Goal: Purchase product/service

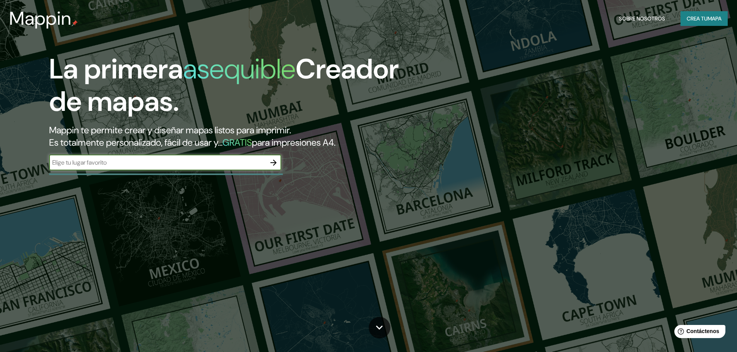
click at [109, 165] on input "text" at bounding box center [157, 162] width 217 height 9
type input "ZANDVOORT"
click at [275, 162] on icon "button" at bounding box center [273, 163] width 6 height 6
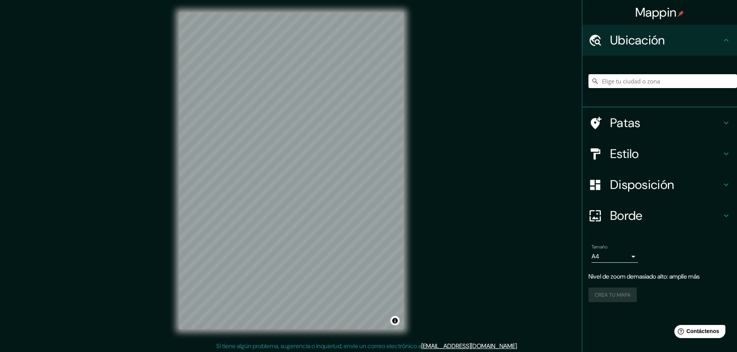
drag, startPoint x: 627, startPoint y: 75, endPoint x: 636, endPoint y: 81, distance: 11.7
click at [629, 76] on input "Elige tu ciudad o zona" at bounding box center [662, 81] width 148 height 14
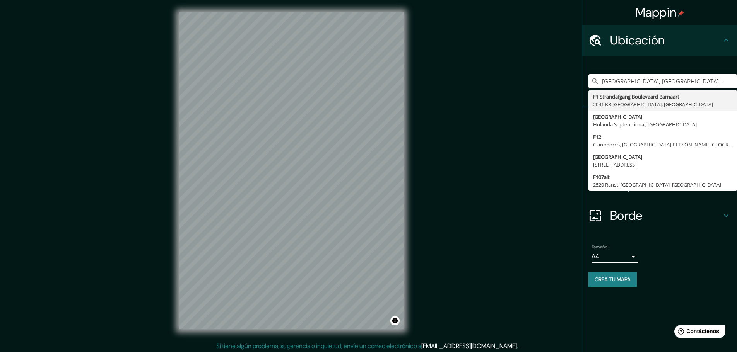
type input "[GEOGRAPHIC_DATA], [GEOGRAPHIC_DATA], [GEOGRAPHIC_DATA]"
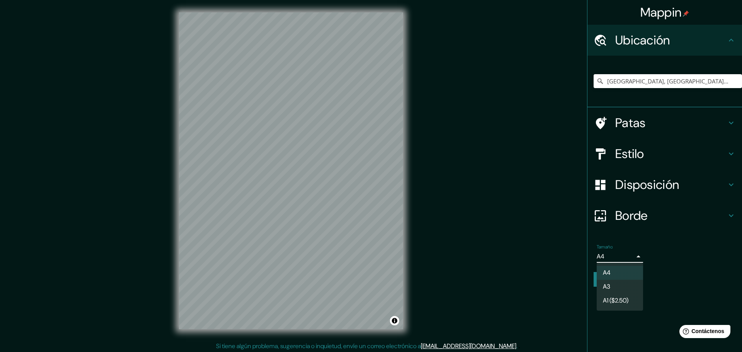
click at [634, 254] on body "Mappin Ubicación [GEOGRAPHIC_DATA], [GEOGRAPHIC_DATA], [GEOGRAPHIC_DATA] F1 Str…" at bounding box center [371, 176] width 742 height 352
click at [635, 254] on div at bounding box center [371, 176] width 742 height 352
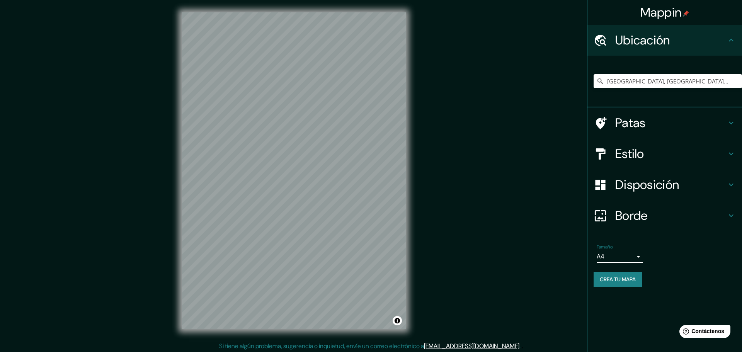
click at [625, 259] on body "Mappin Ubicación [GEOGRAPHIC_DATA], [GEOGRAPHIC_DATA], [GEOGRAPHIC_DATA] F1 Str…" at bounding box center [371, 176] width 742 height 352
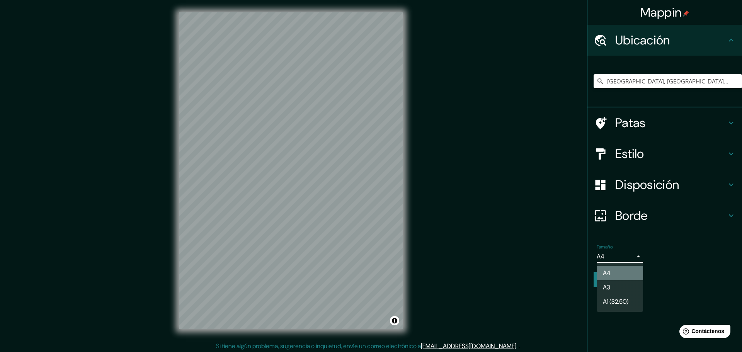
click at [619, 277] on li "A4" at bounding box center [620, 273] width 46 height 14
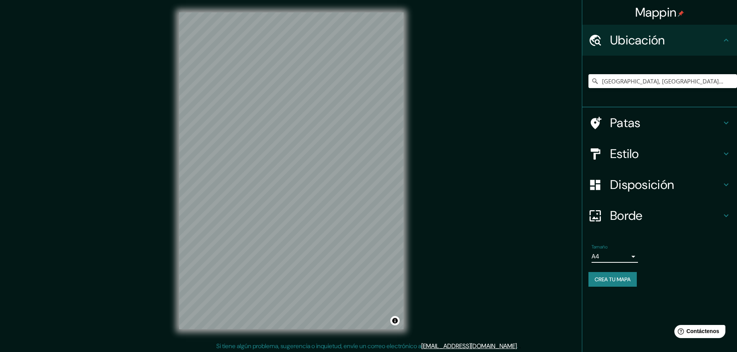
click at [692, 184] on h4 "Disposición" at bounding box center [665, 184] width 111 height 15
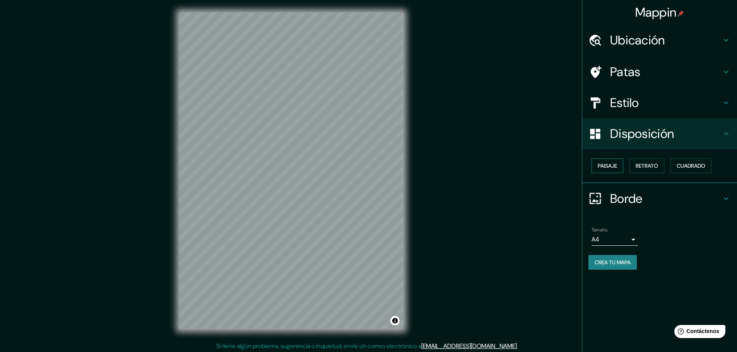
click at [612, 165] on font "Paisaje" at bounding box center [606, 165] width 19 height 7
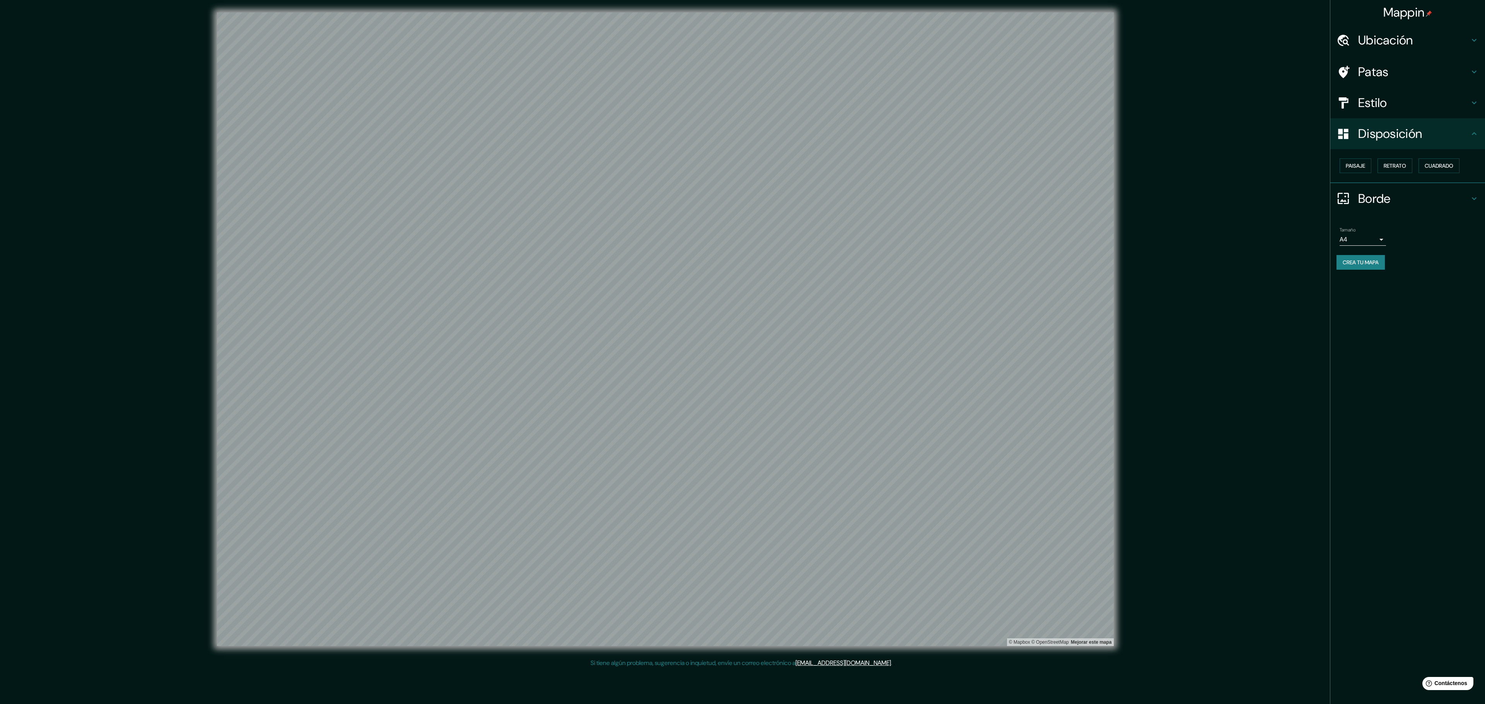
click at [736, 103] on h4 "Estilo" at bounding box center [1413, 102] width 111 height 15
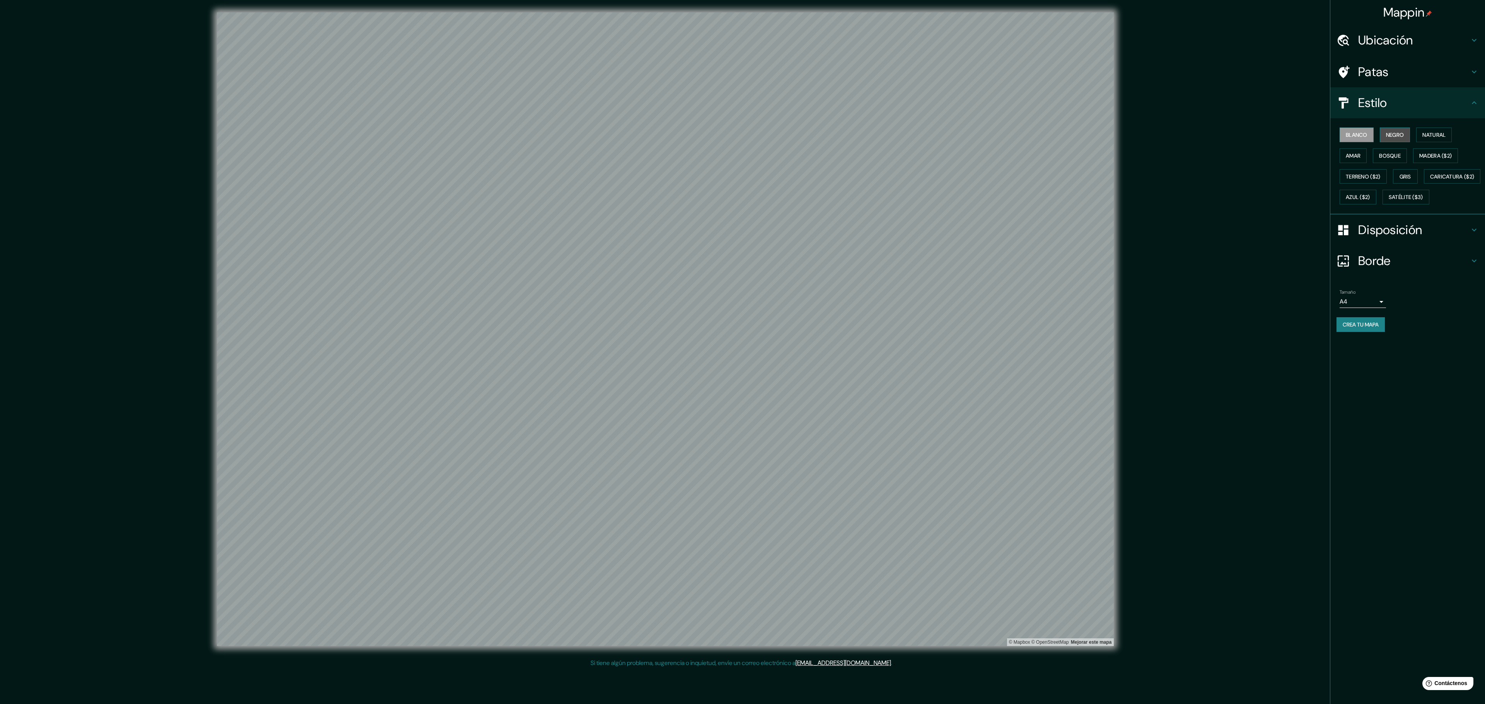
click at [736, 128] on button "Negro" at bounding box center [1395, 135] width 31 height 15
click at [736, 71] on div "Patas" at bounding box center [1407, 71] width 155 height 31
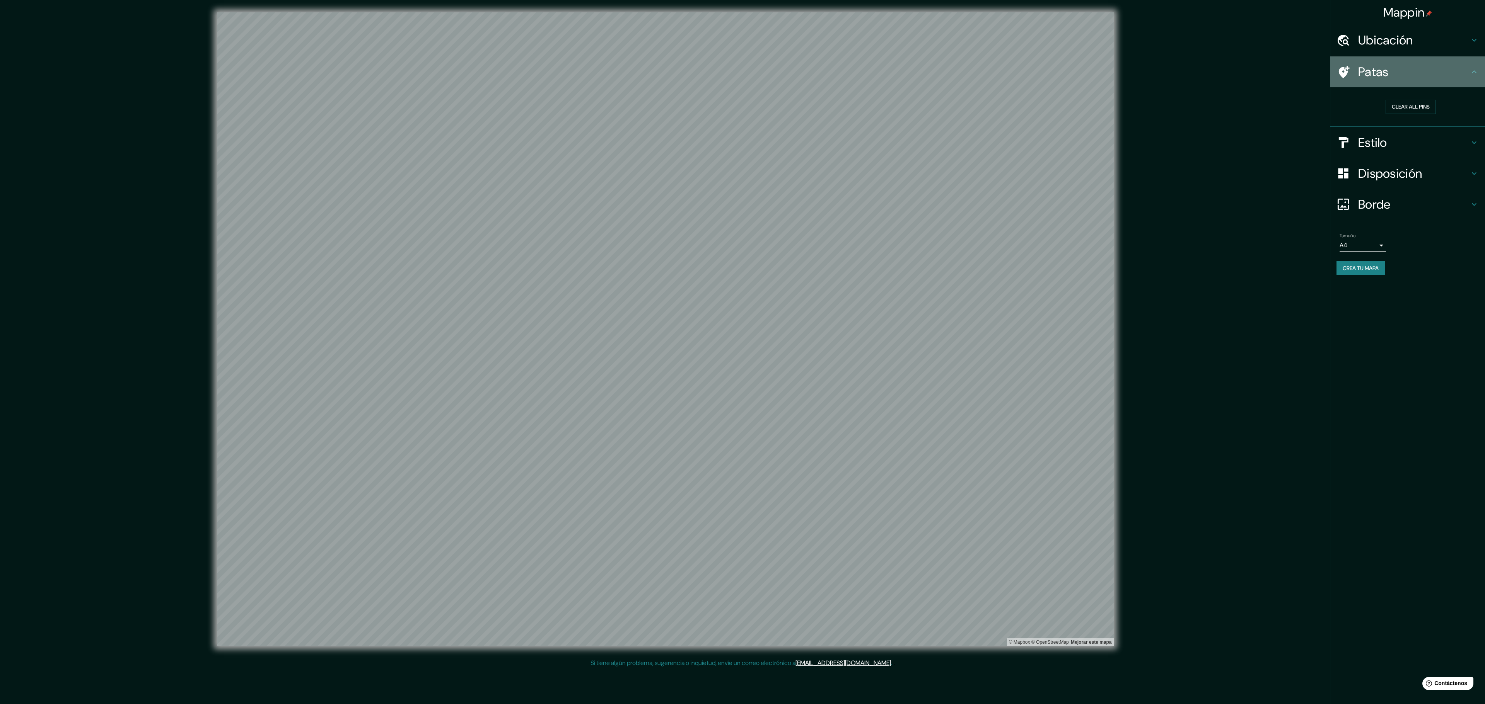
click at [736, 72] on icon at bounding box center [1473, 71] width 9 height 9
click at [736, 34] on div "Ubicación" at bounding box center [1407, 40] width 155 height 31
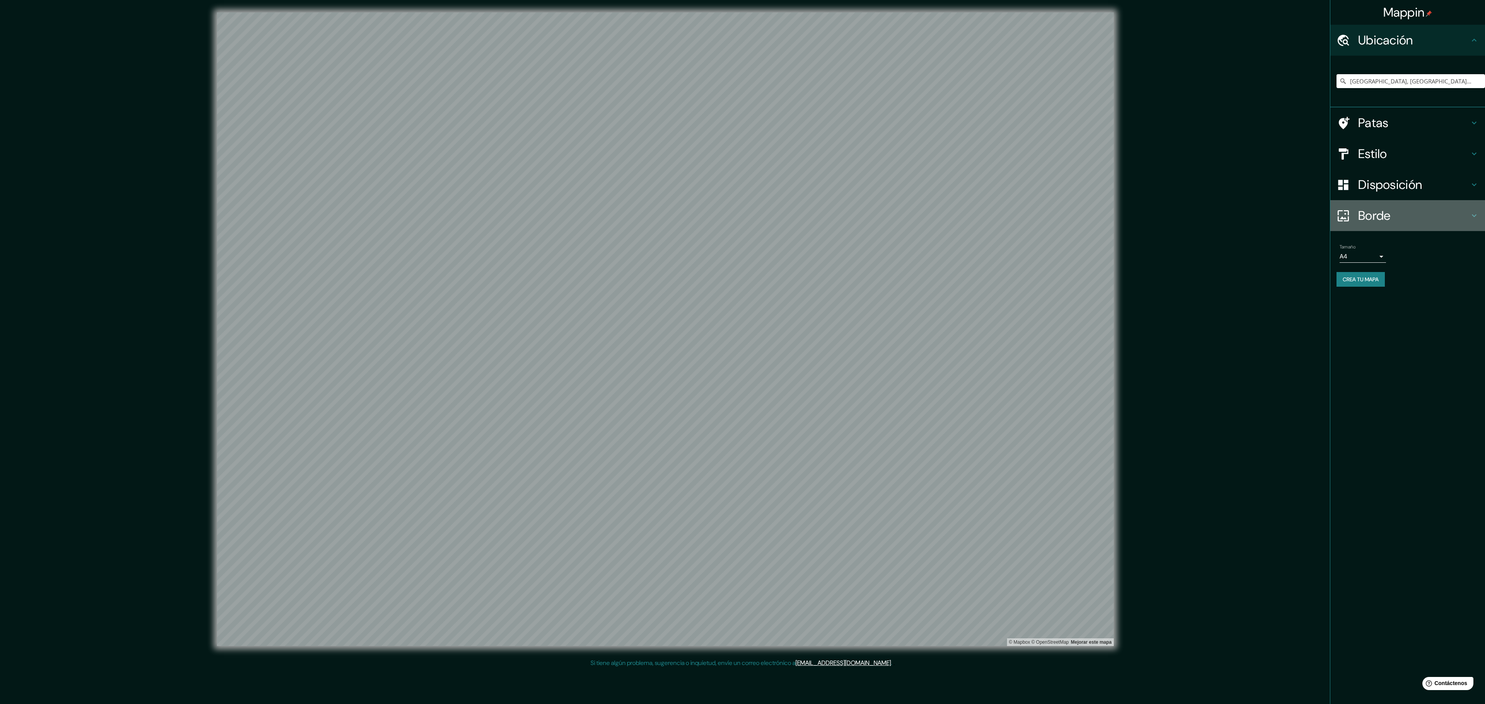
click at [736, 213] on h4 "Borde" at bounding box center [1413, 215] width 111 height 15
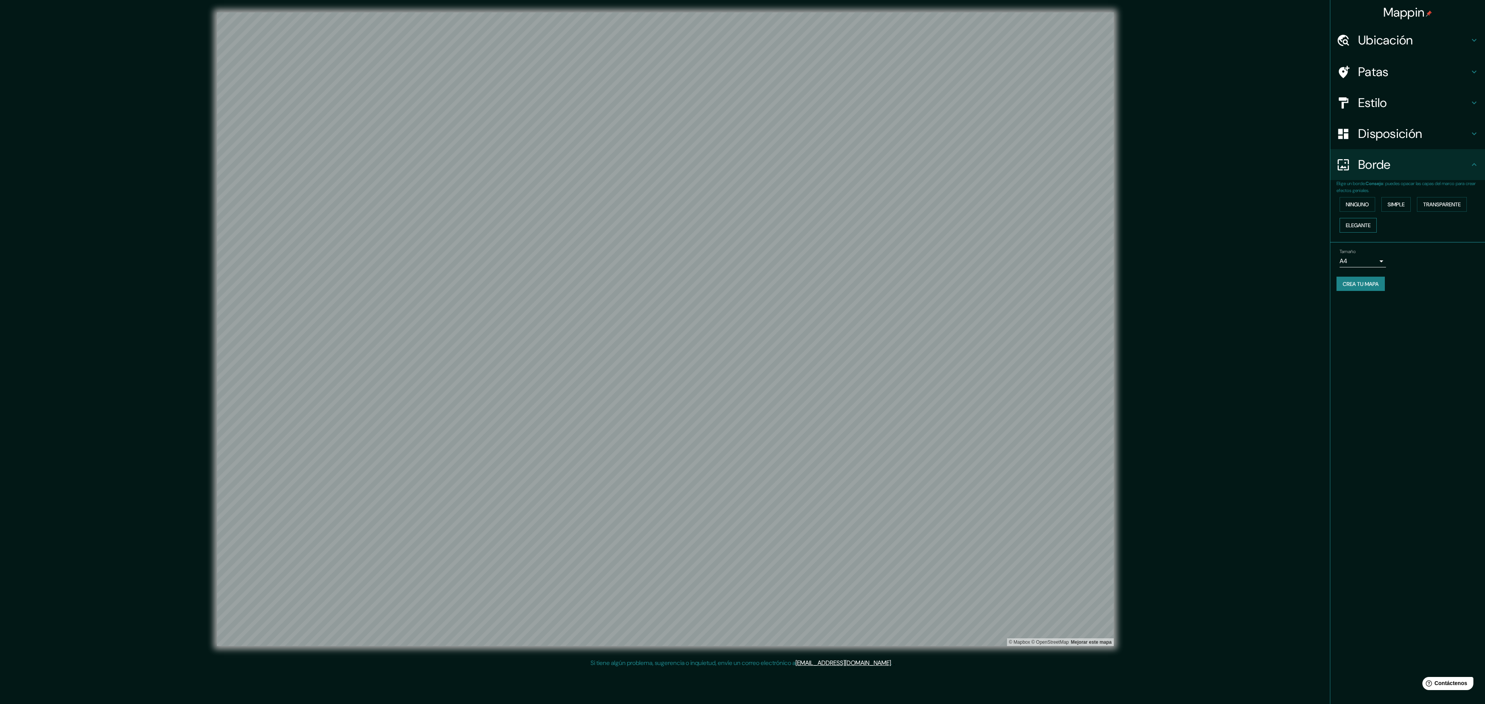
click at [736, 224] on font "Elegante" at bounding box center [1357, 225] width 25 height 7
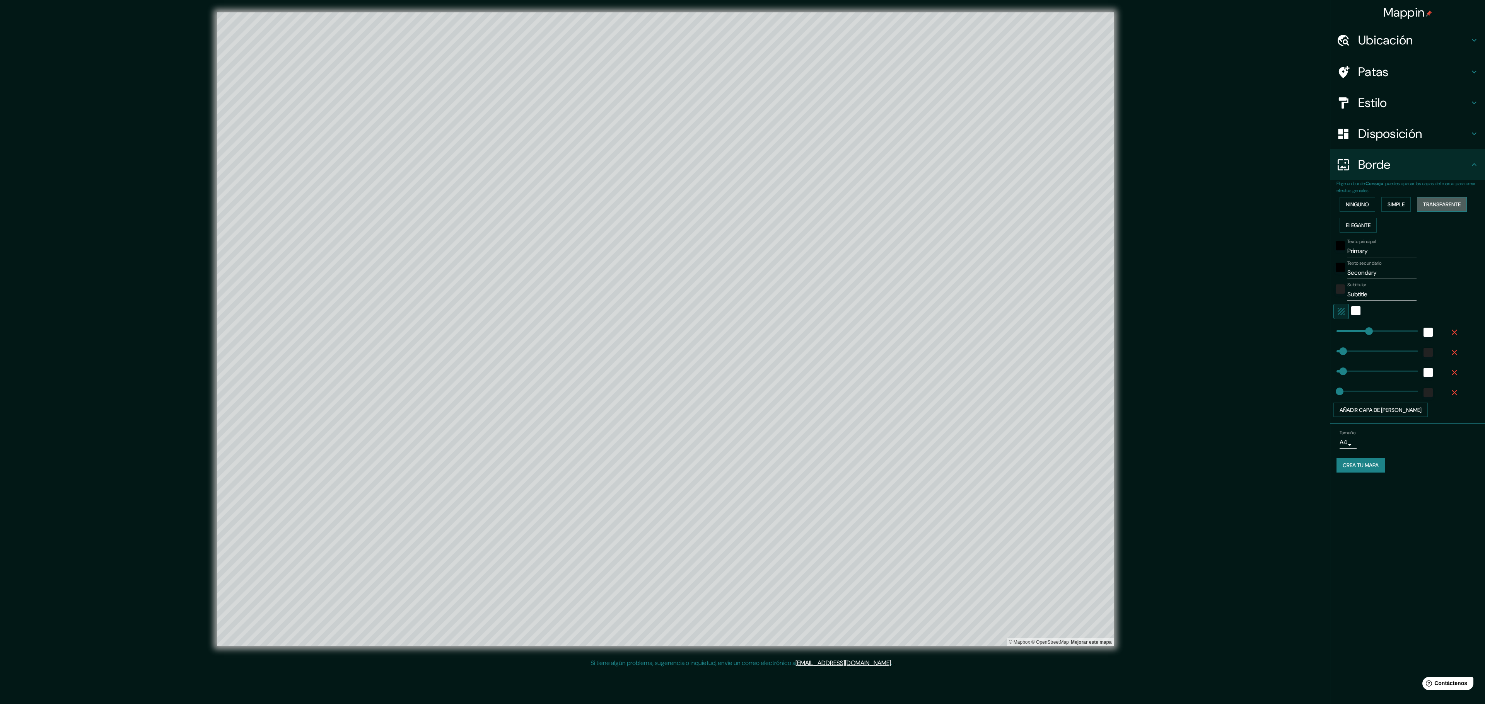
click at [736, 199] on button "Transparente" at bounding box center [1442, 204] width 50 height 15
click at [736, 199] on button "Simple" at bounding box center [1395, 204] width 29 height 15
click at [736, 192] on font ": puedes opacar las capas del marco para crear efectos geniales." at bounding box center [1405, 187] width 139 height 13
click at [736, 208] on font "Ninguno" at bounding box center [1356, 205] width 23 height 10
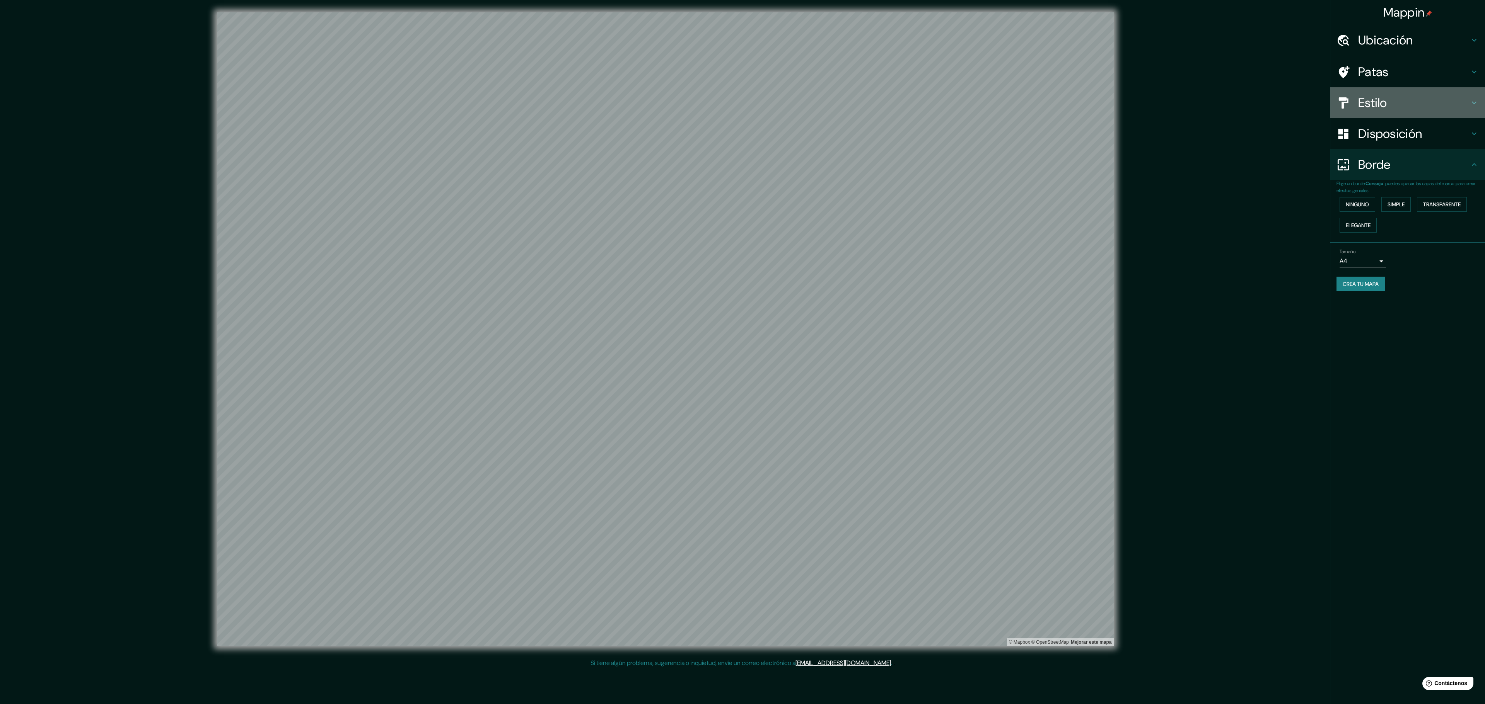
click at [736, 101] on h4 "Estilo" at bounding box center [1413, 102] width 111 height 15
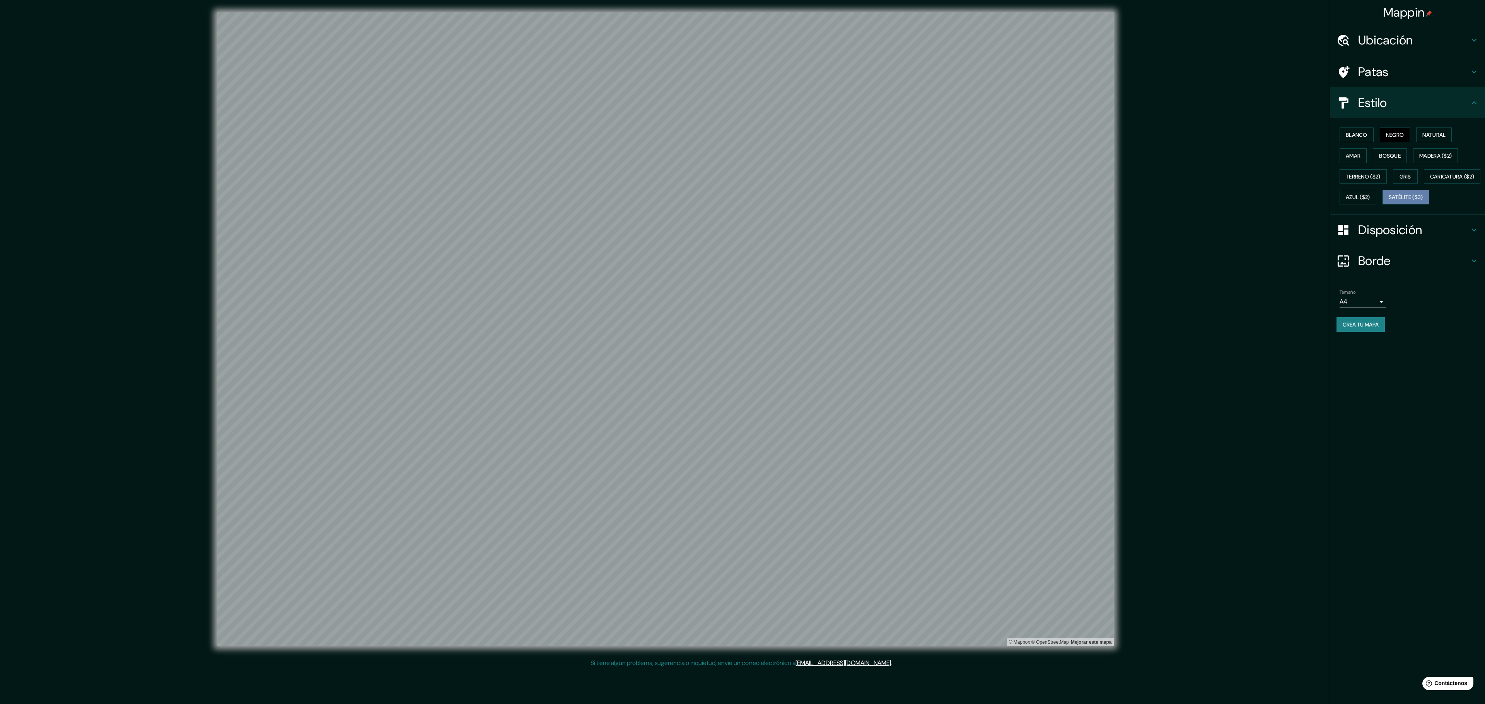
click at [736, 201] on font "Satélite ($3)" at bounding box center [1405, 197] width 34 height 7
click at [736, 131] on font "Natural" at bounding box center [1433, 134] width 23 height 7
click at [736, 165] on div "[PERSON_NAME] Negro Natural [PERSON_NAME] [PERSON_NAME] ($2) Terreno ($2) Gris …" at bounding box center [1410, 165] width 148 height 83
click at [736, 157] on font "Amar" at bounding box center [1352, 155] width 15 height 7
click at [736, 150] on button "Bosque" at bounding box center [1390, 155] width 34 height 15
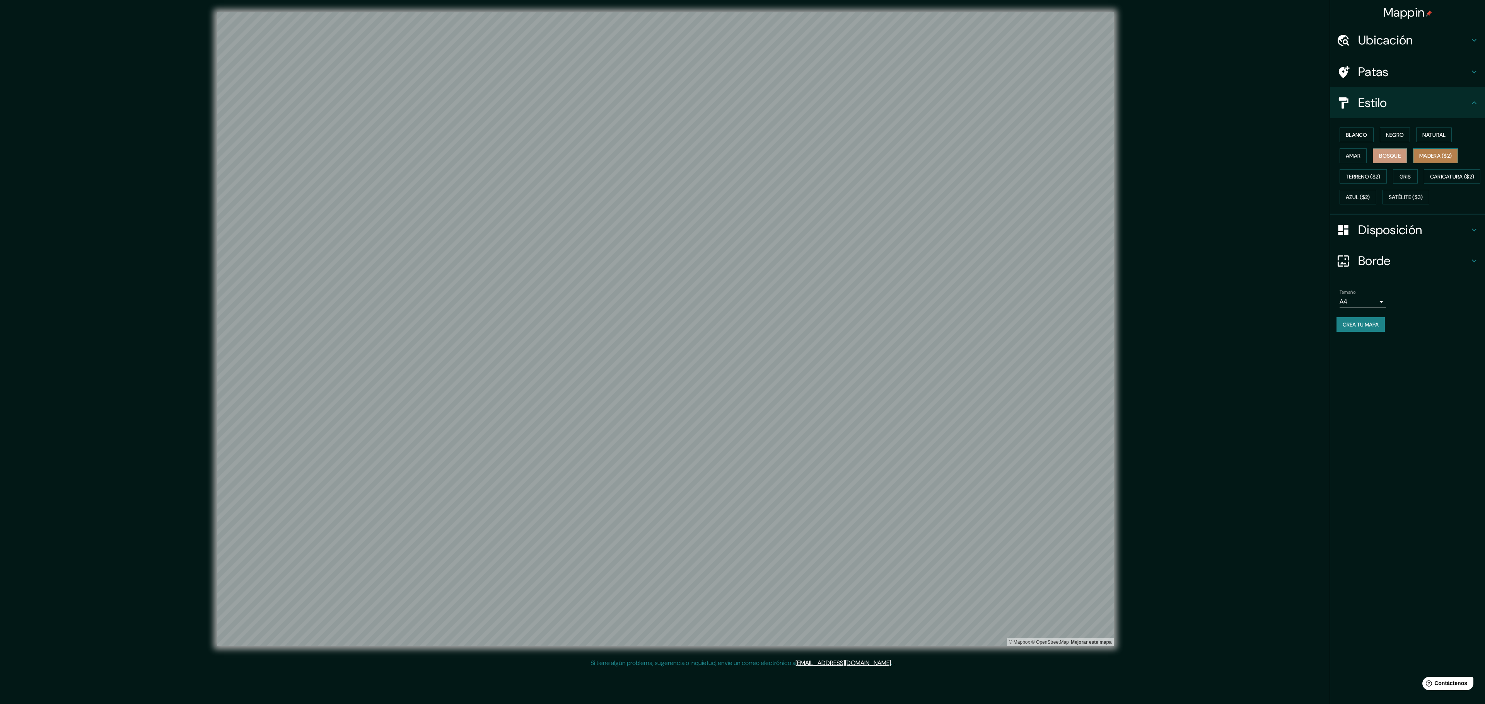
click at [736, 155] on font "Madera ($2)" at bounding box center [1435, 155] width 32 height 7
click at [736, 177] on font "Terreno ($2)" at bounding box center [1362, 176] width 35 height 7
click at [736, 176] on font "Gris" at bounding box center [1405, 176] width 12 height 7
click at [736, 180] on font "Caricatura ($2)" at bounding box center [1452, 176] width 44 height 7
click at [736, 205] on button "Satélite ($3)" at bounding box center [1405, 197] width 47 height 15
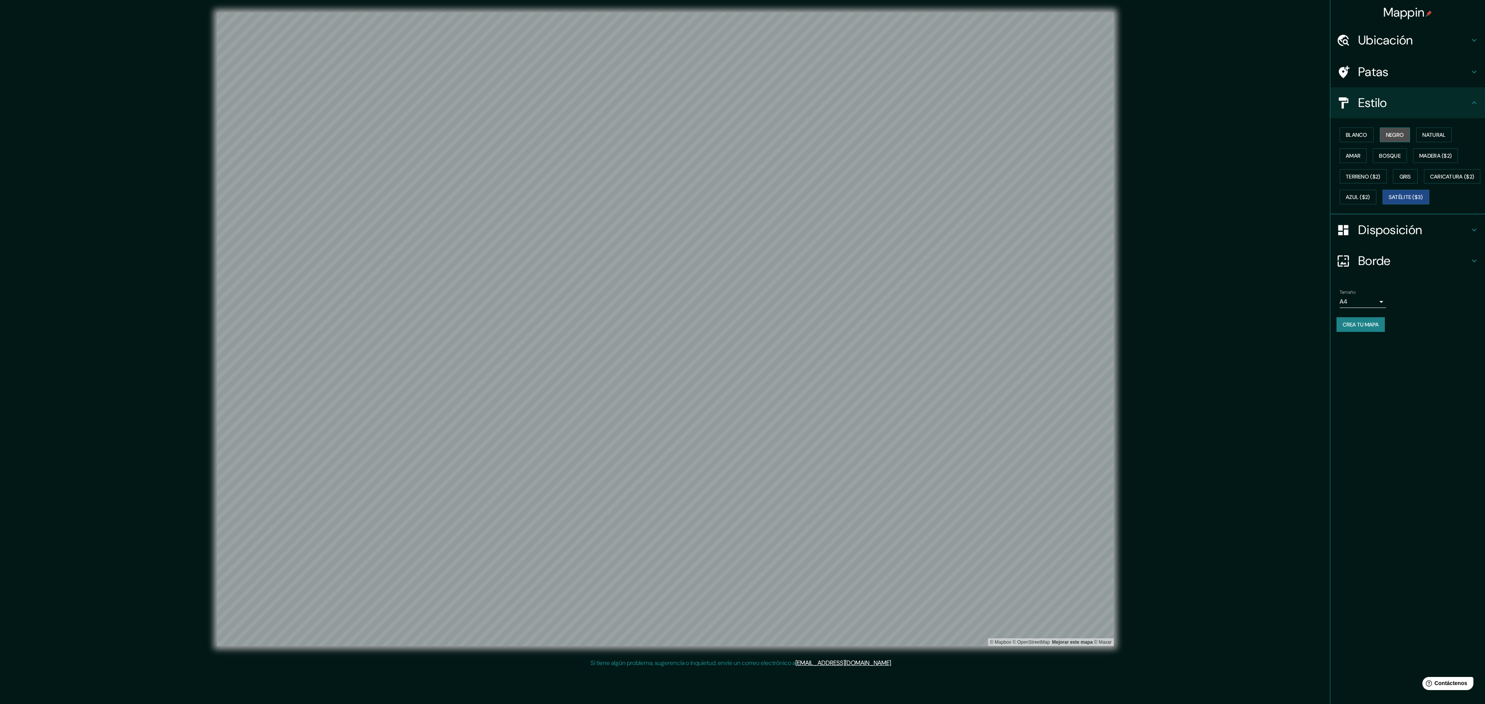
click at [736, 131] on font "Negro" at bounding box center [1395, 134] width 18 height 7
click at [736, 328] on font "Crea tu mapa" at bounding box center [1360, 324] width 36 height 7
click at [736, 325] on body "Mappin Ubicación [GEOGRAPHIC_DATA], [GEOGRAPHIC_DATA], [GEOGRAPHIC_DATA] F1 Str…" at bounding box center [742, 352] width 1485 height 704
click at [736, 325] on div at bounding box center [742, 352] width 1485 height 704
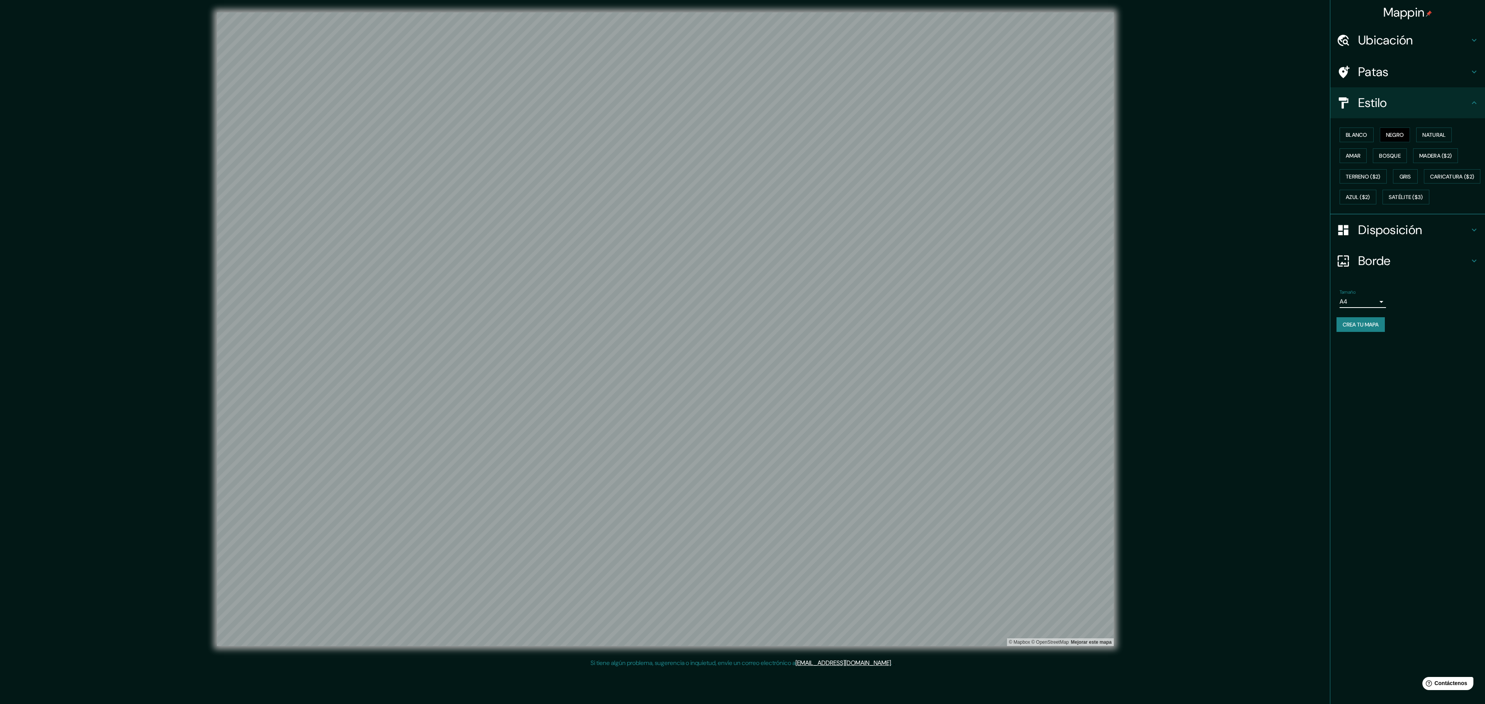
click at [736, 269] on h4 "Borde" at bounding box center [1413, 260] width 111 height 15
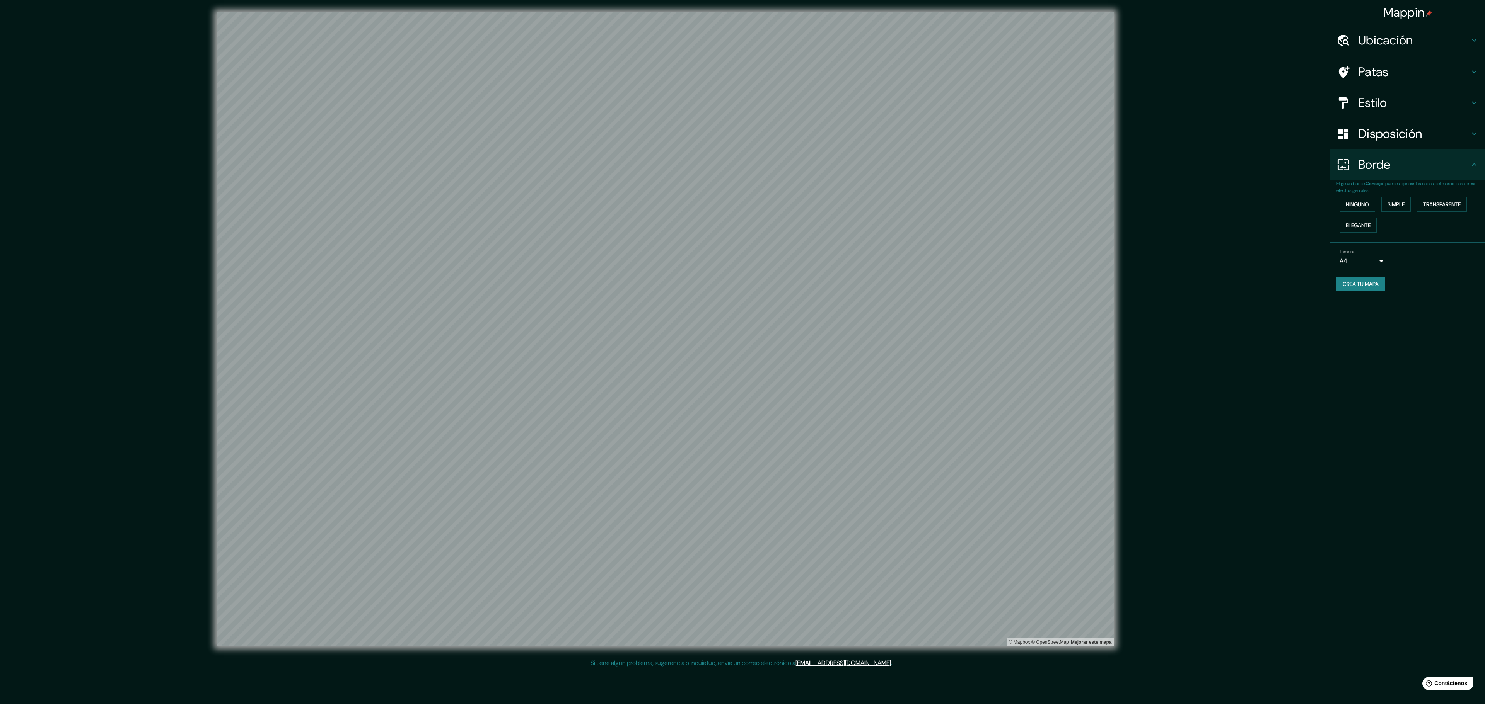
click at [736, 285] on div "Crea tu mapa" at bounding box center [1407, 284] width 142 height 15
click at [736, 282] on font "Crea tu mapa" at bounding box center [1360, 284] width 36 height 7
click at [736, 107] on h4 "Estilo" at bounding box center [1413, 102] width 111 height 15
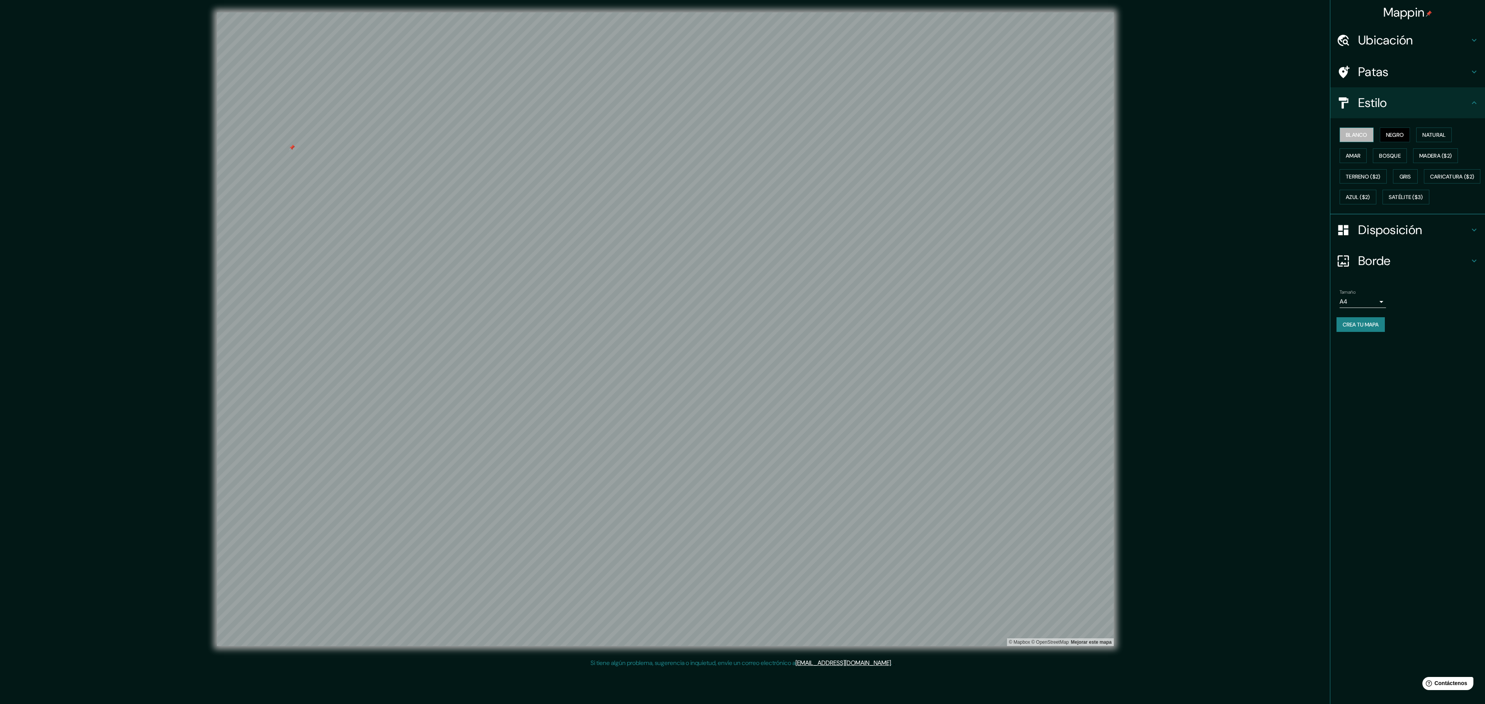
click at [736, 134] on font "Blanco" at bounding box center [1356, 134] width 22 height 7
click at [736, 131] on font "Negro" at bounding box center [1395, 134] width 18 height 7
click at [736, 131] on font "Blanco" at bounding box center [1356, 134] width 22 height 7
